Goal: Task Accomplishment & Management: Manage account settings

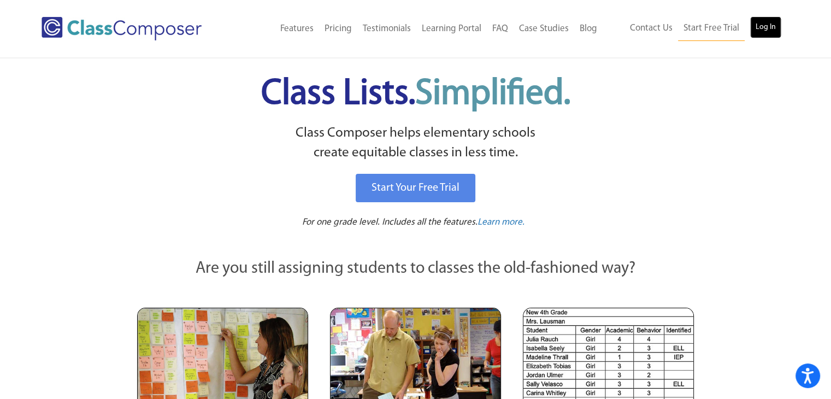
click at [766, 28] on link "Log In" at bounding box center [765, 27] width 31 height 22
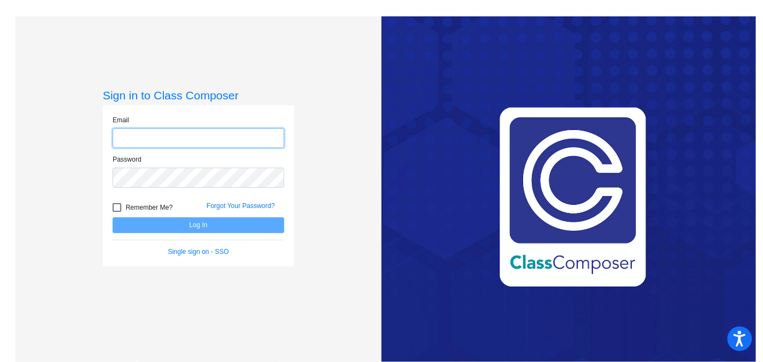
type input "[PERSON_NAME][EMAIL_ADDRESS][PERSON_NAME][DOMAIN_NAME]"
click at [240, 229] on button "Log In" at bounding box center [199, 225] width 172 height 16
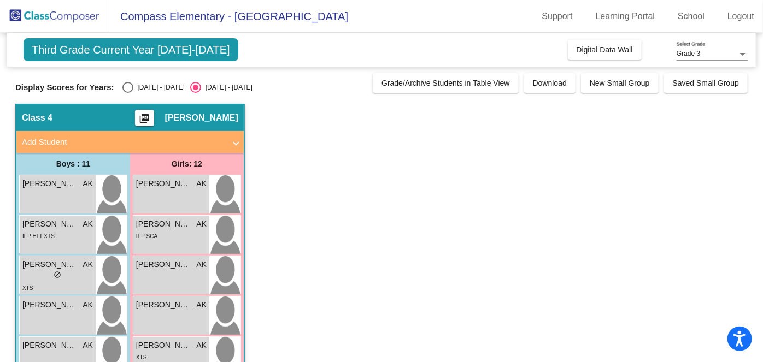
click at [128, 87] on div "Select an option" at bounding box center [128, 87] width 0 height 0
click at [127, 93] on input "[DATE] - [DATE]" at bounding box center [127, 93] width 1 height 1
radio input "true"
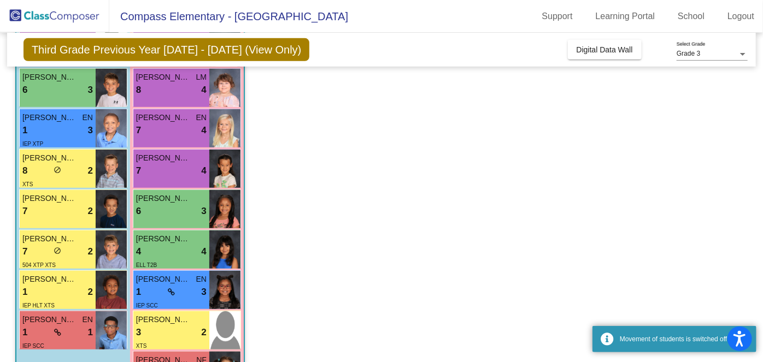
scroll to position [269, 0]
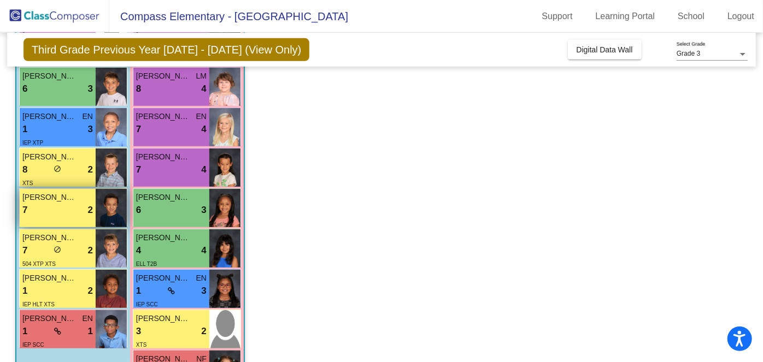
click at [50, 214] on div "7 lock do_not_disturb_alt 2" at bounding box center [57, 210] width 70 height 14
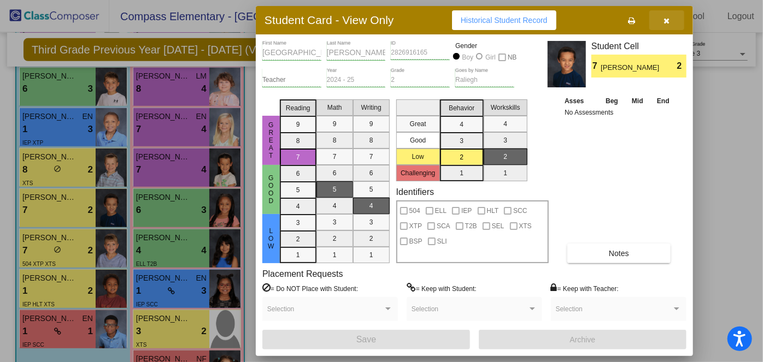
click at [669, 26] on button "button" at bounding box center [666, 20] width 35 height 20
